Goal: Transaction & Acquisition: Purchase product/service

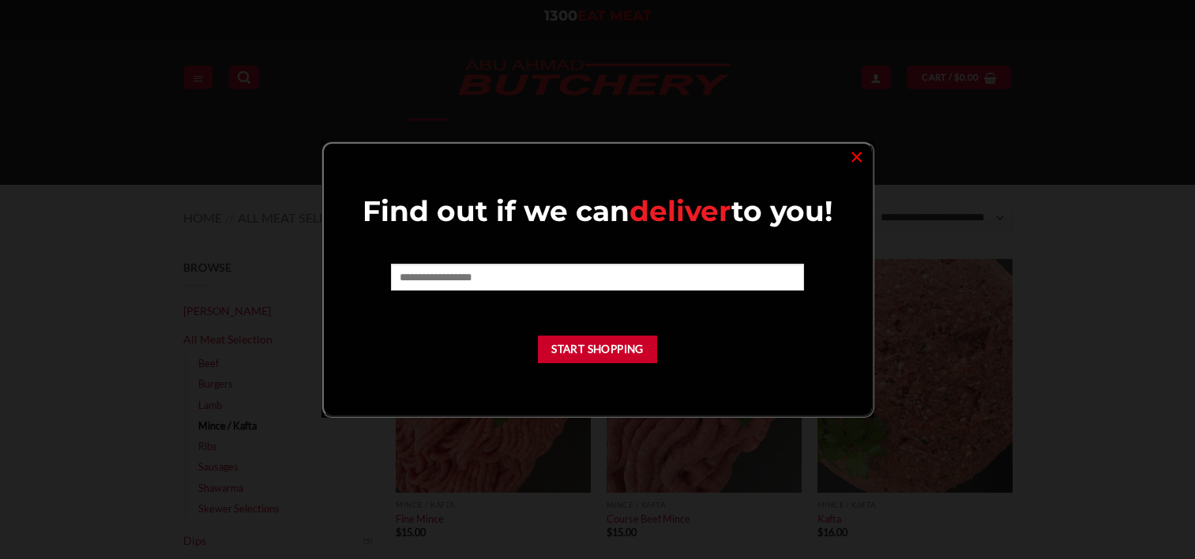
scroll to position [158, 0]
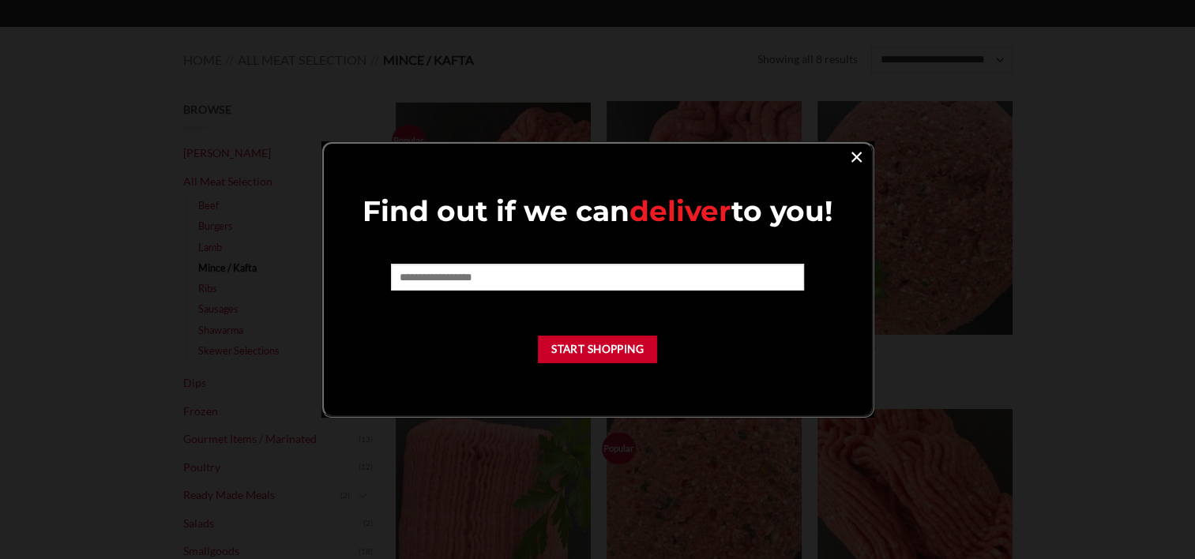
click at [854, 154] on link "×" at bounding box center [856, 155] width 23 height 21
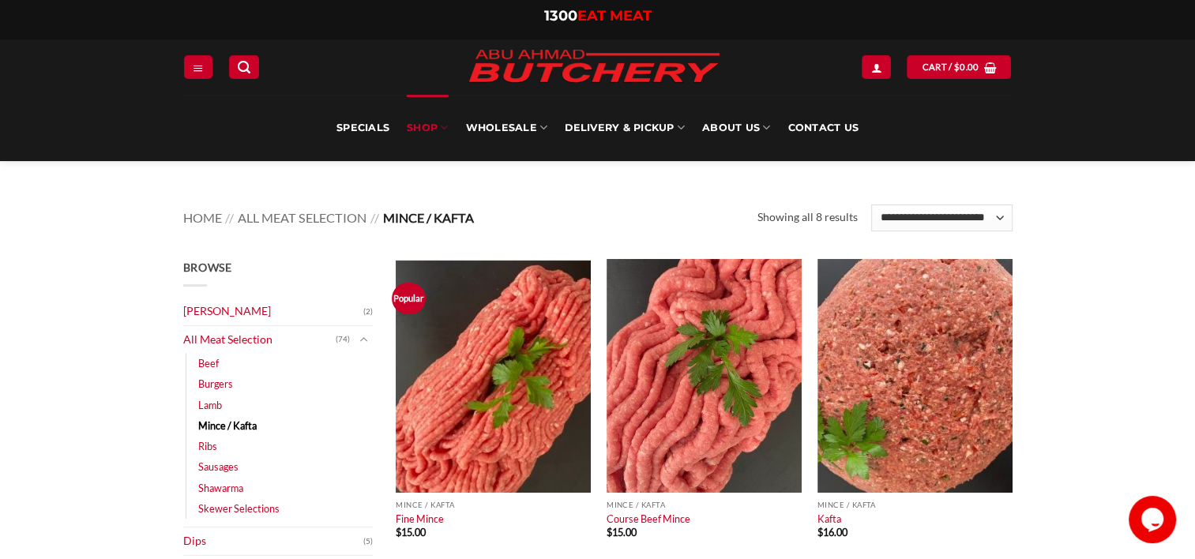
scroll to position [0, 0]
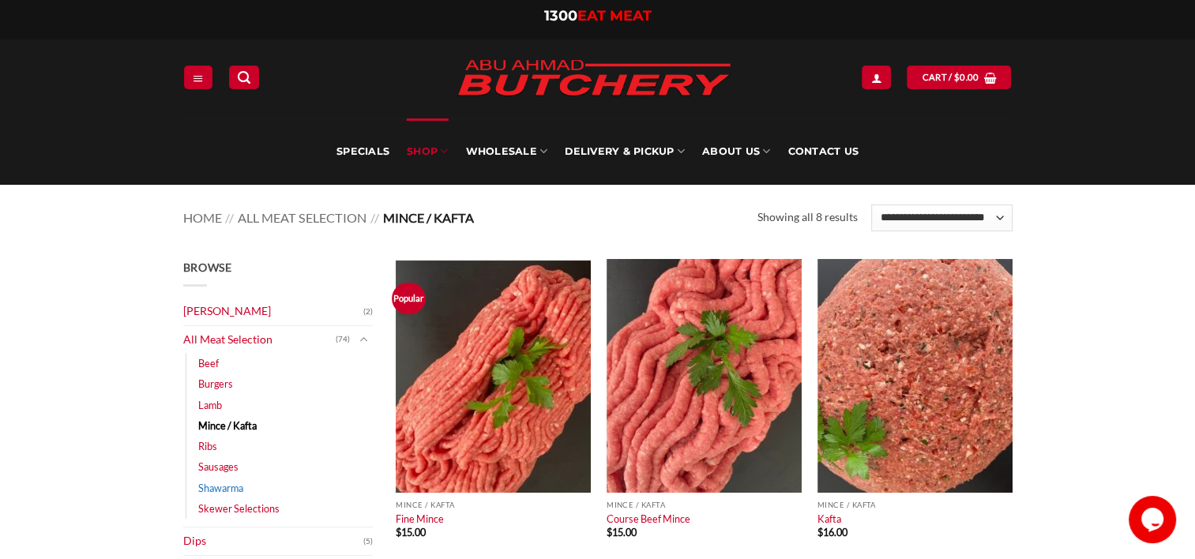
click at [240, 488] on link "Shawarma" at bounding box center [220, 488] width 45 height 21
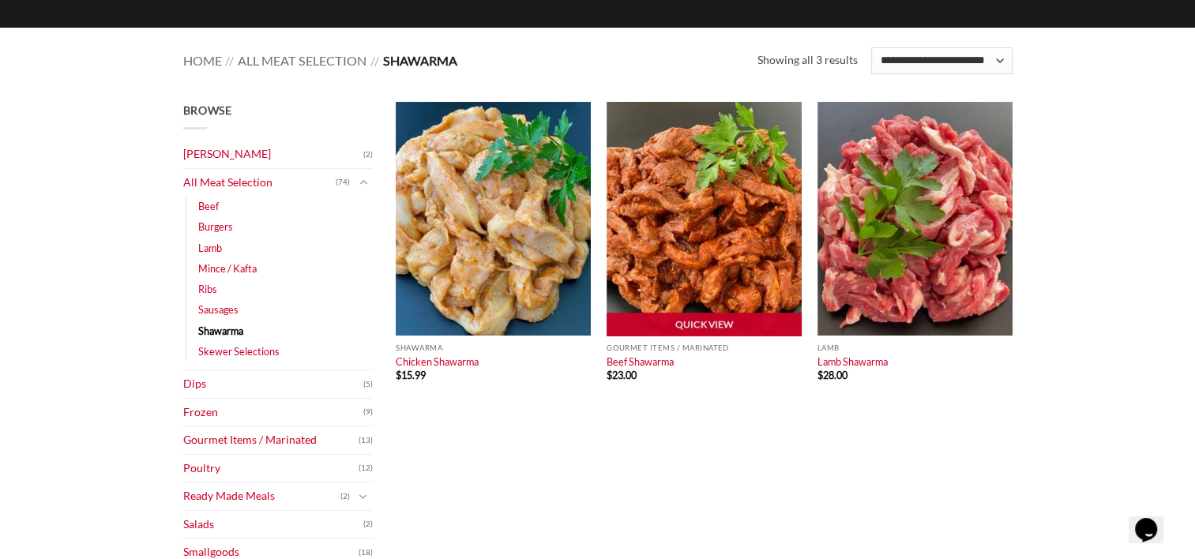
scroll to position [158, 0]
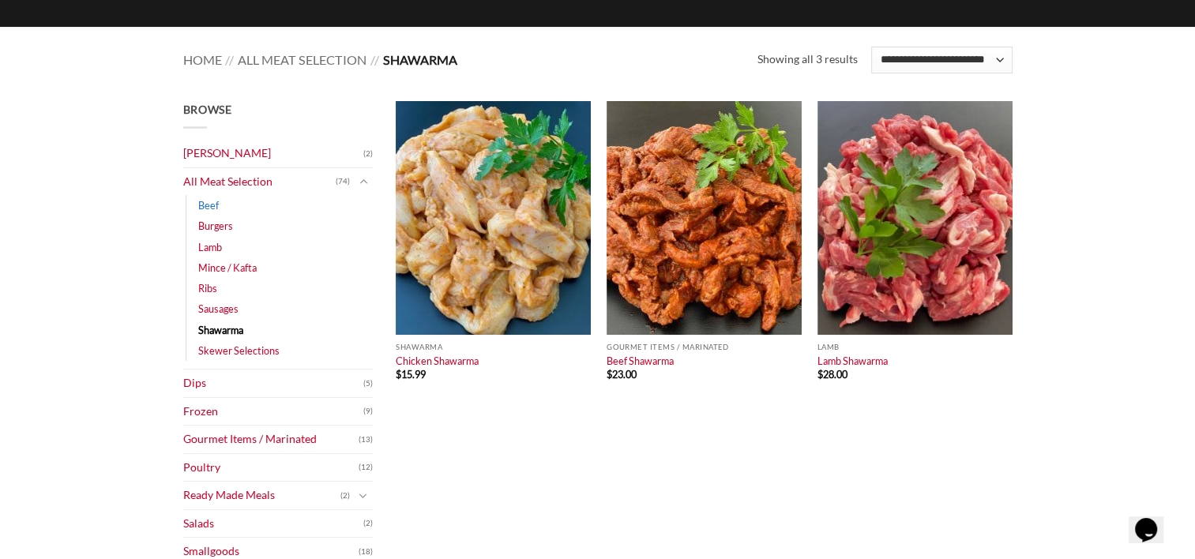
click at [213, 209] on link "Beef" at bounding box center [208, 205] width 21 height 21
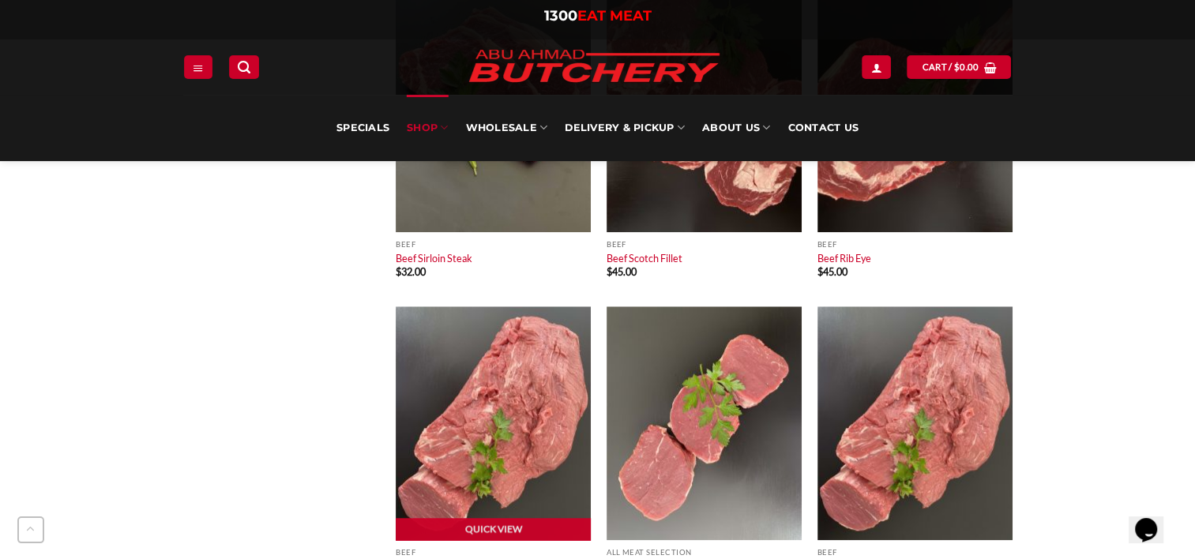
scroll to position [948, 0]
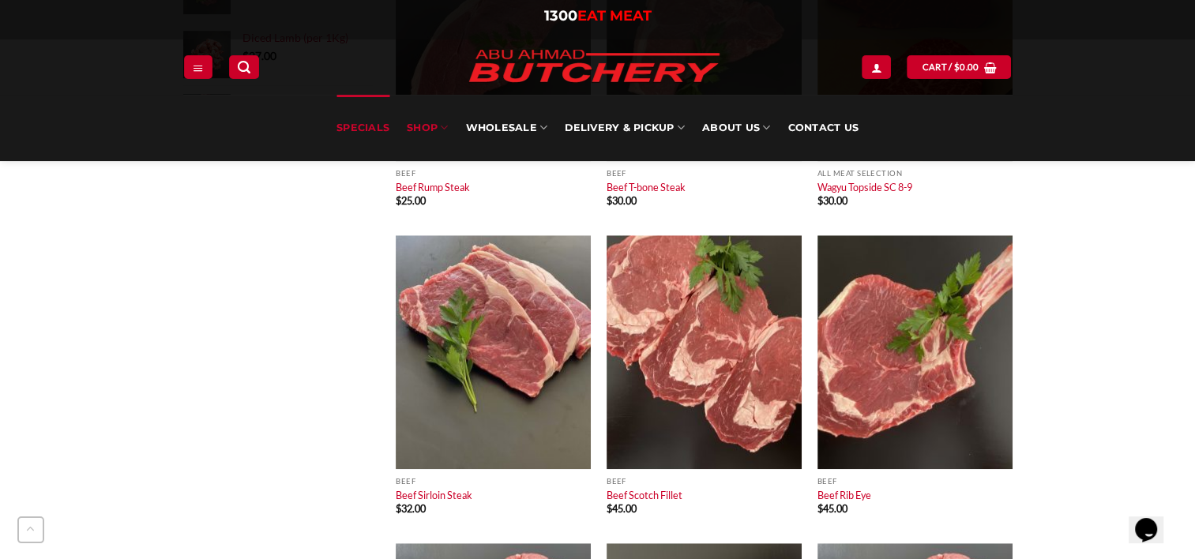
click at [365, 132] on link "Specials" at bounding box center [363, 128] width 53 height 66
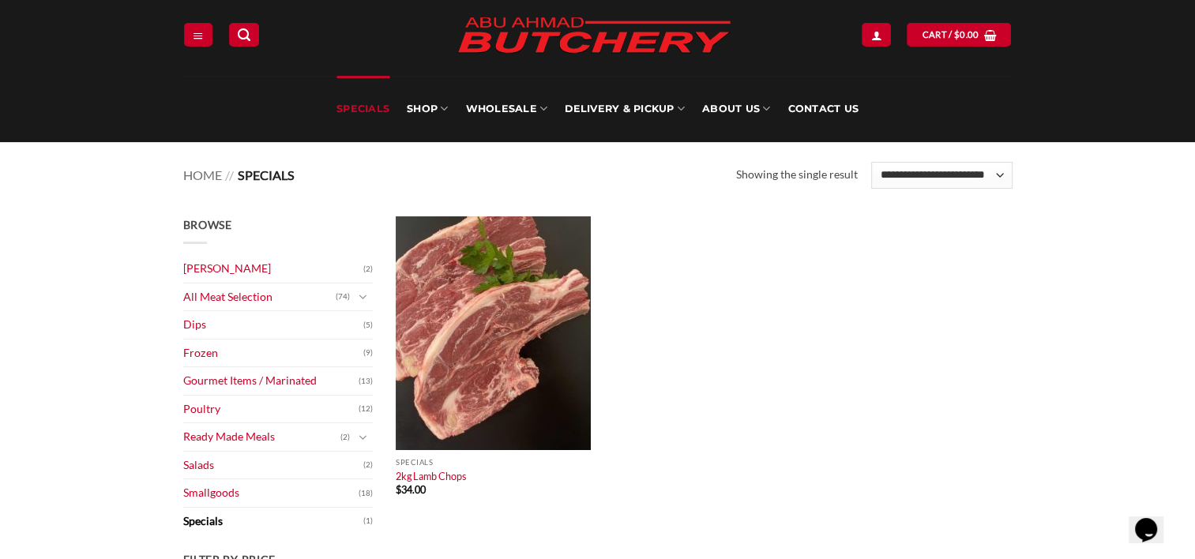
scroll to position [79, 0]
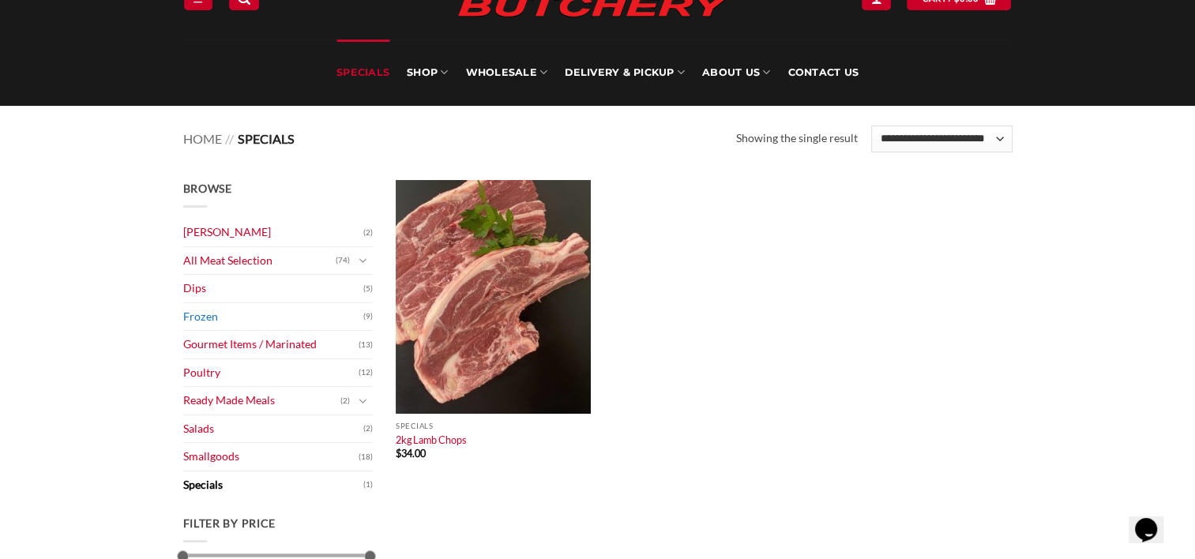
click at [199, 314] on link "Frozen" at bounding box center [273, 317] width 180 height 28
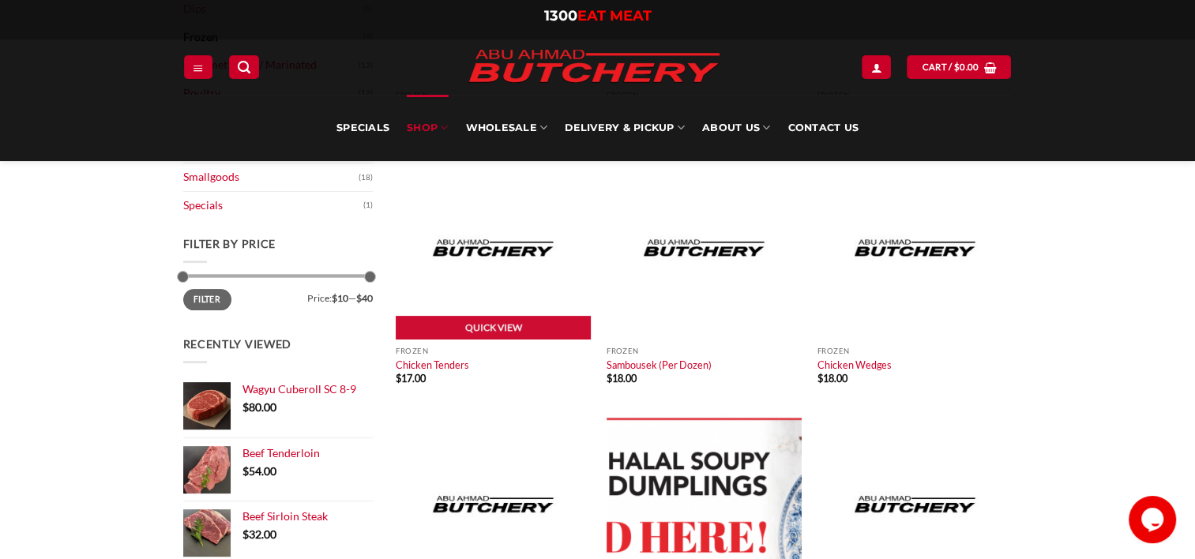
scroll to position [395, 0]
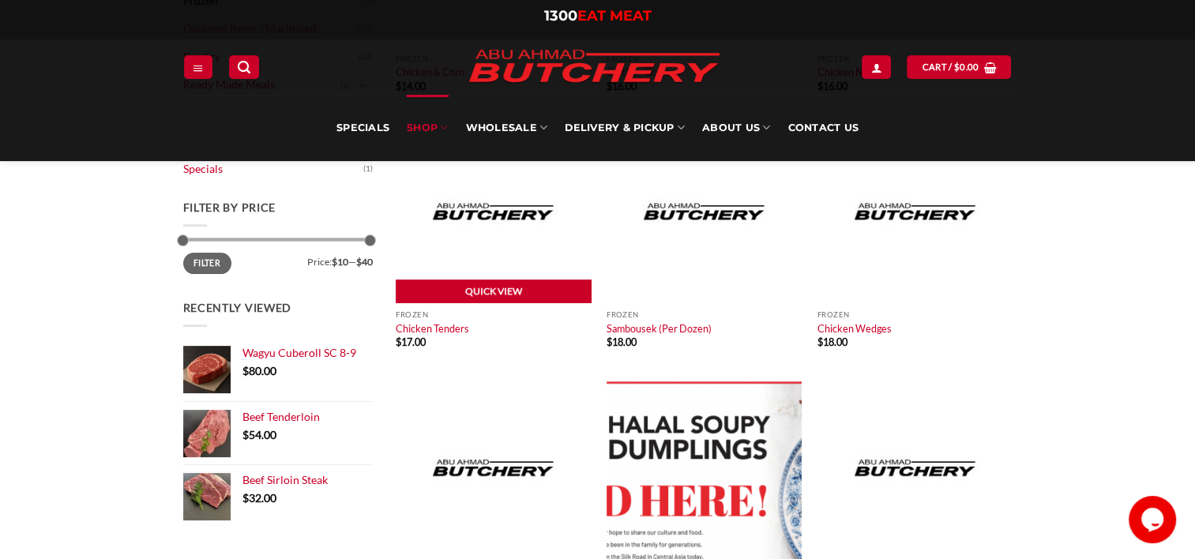
click at [459, 286] on link "Quick View" at bounding box center [493, 292] width 195 height 24
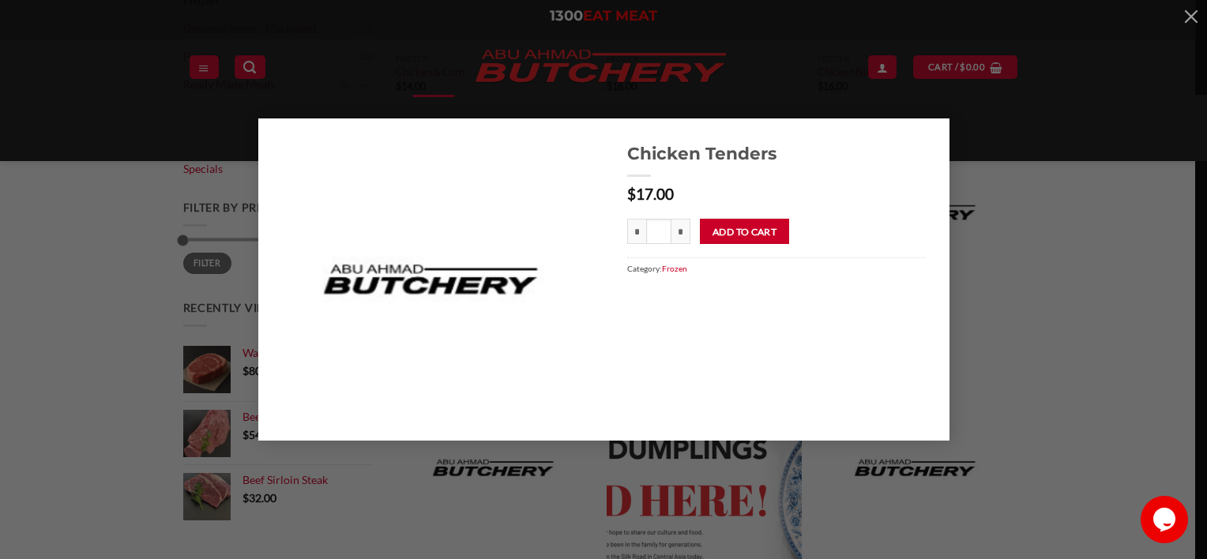
click at [1081, 322] on div "Chicken Tenders $ 17.00 * Chicken Tenders quantity * * Add to cart Category: Fr…" at bounding box center [604, 280] width 1160 height 322
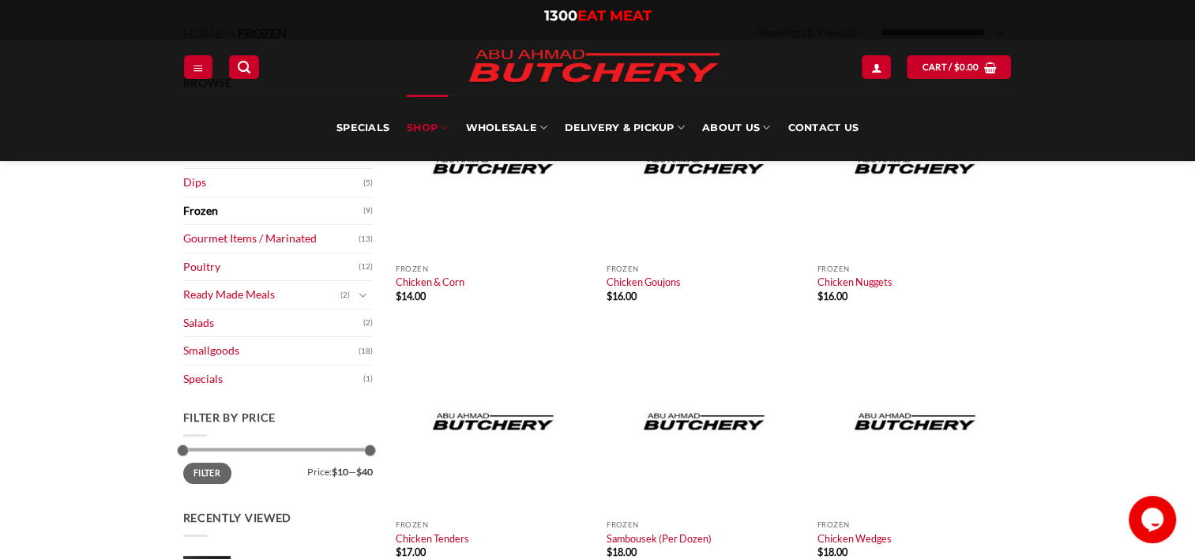
scroll to position [158, 0]
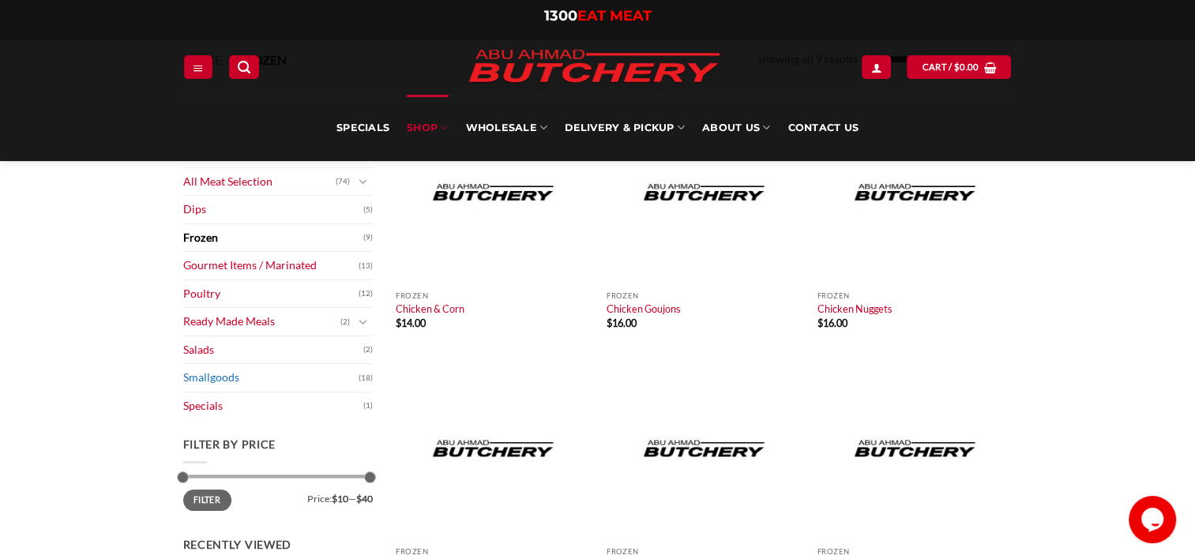
click at [231, 382] on link "Smallgoods" at bounding box center [270, 378] width 175 height 28
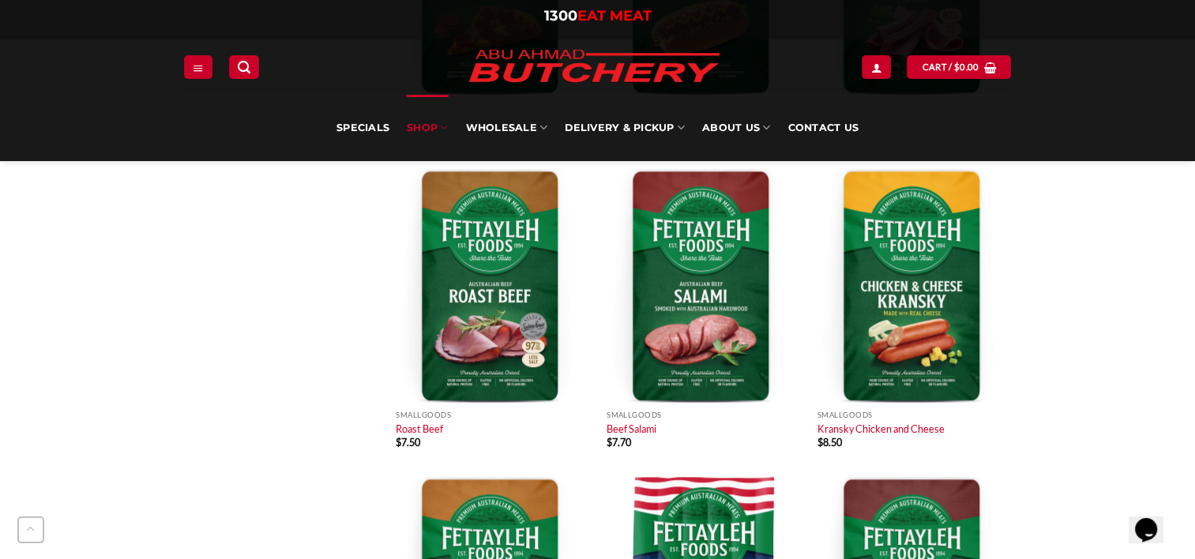
scroll to position [1106, 0]
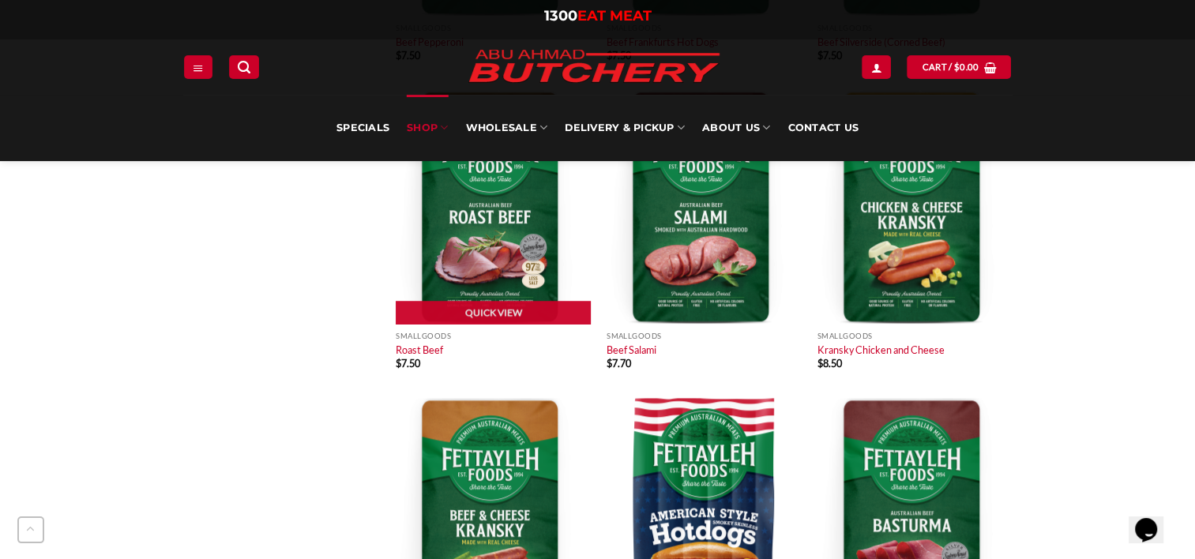
click at [476, 257] on img at bounding box center [493, 207] width 195 height 234
click at [502, 303] on link "Quick View" at bounding box center [493, 313] width 195 height 24
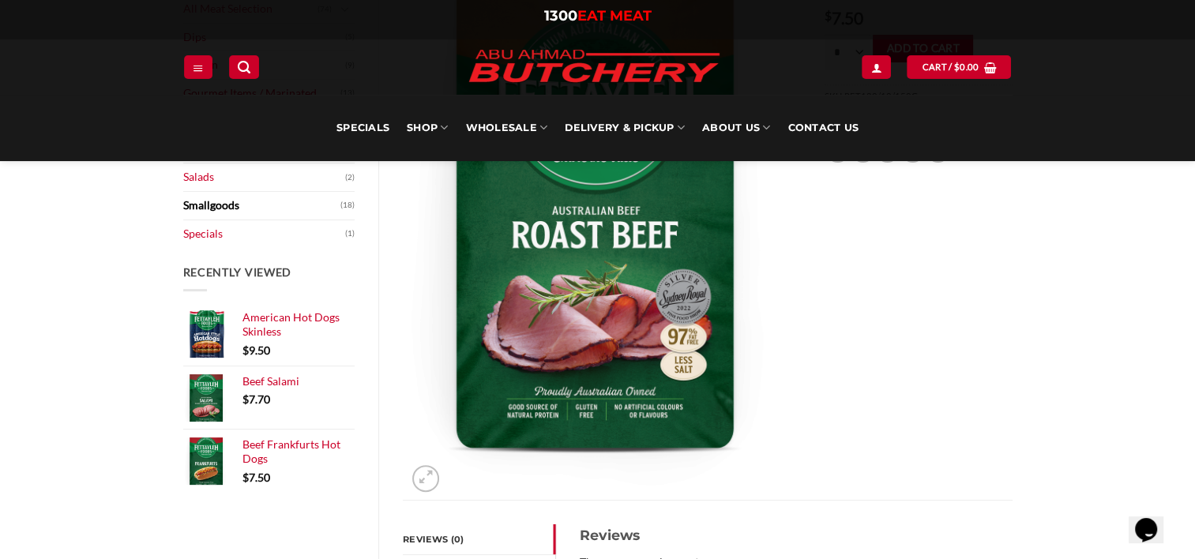
scroll to position [316, 0]
